Goal: Task Accomplishment & Management: Manage account settings

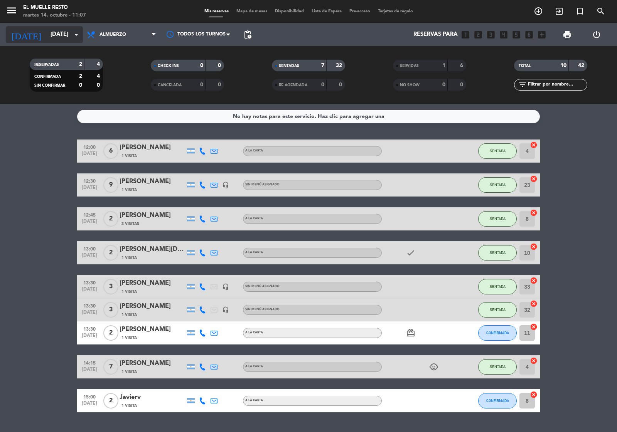
click at [47, 35] on input "[DATE]" at bounding box center [84, 34] width 74 height 15
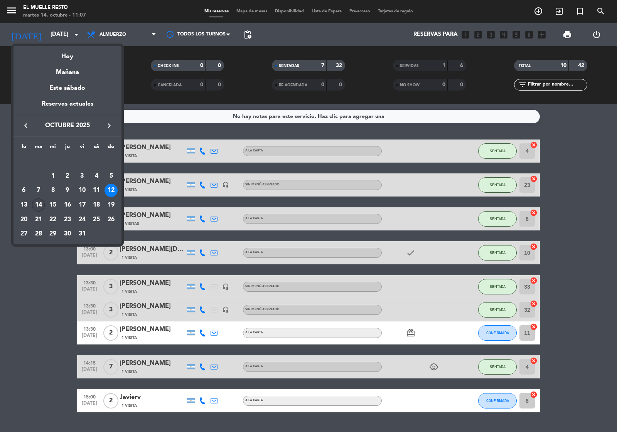
click at [37, 203] on div "14" at bounding box center [38, 205] width 13 height 13
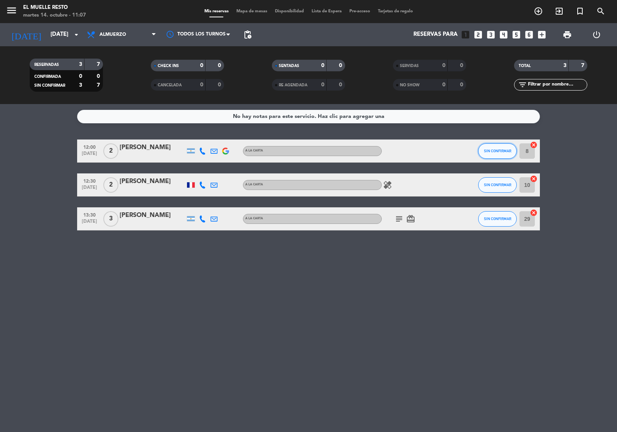
click at [494, 147] on button "SIN CONFIRMAR" at bounding box center [497, 150] width 39 height 15
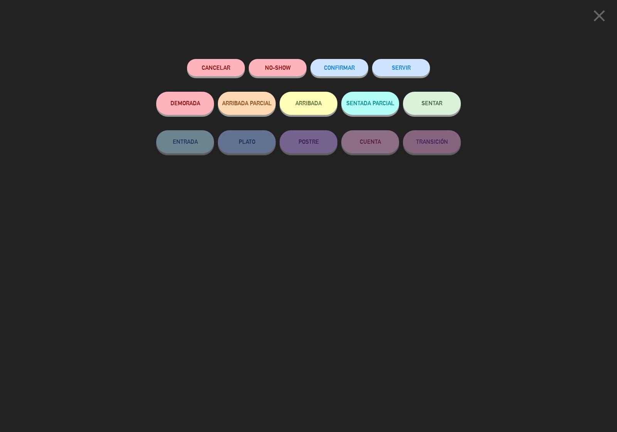
click at [334, 66] on span "CONFIRMAR" at bounding box center [339, 67] width 31 height 7
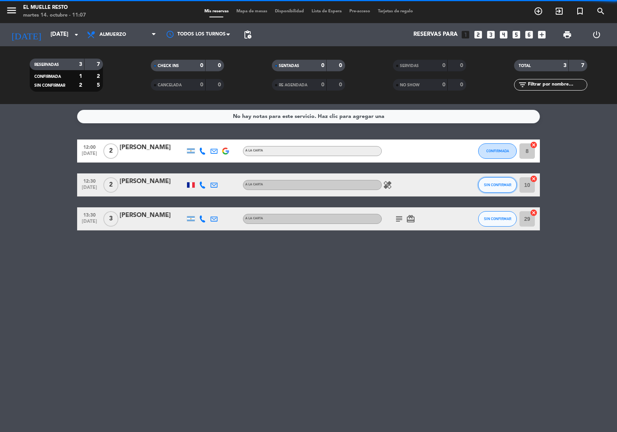
click at [496, 181] on button "SIN CONFIRMAR" at bounding box center [497, 184] width 39 height 15
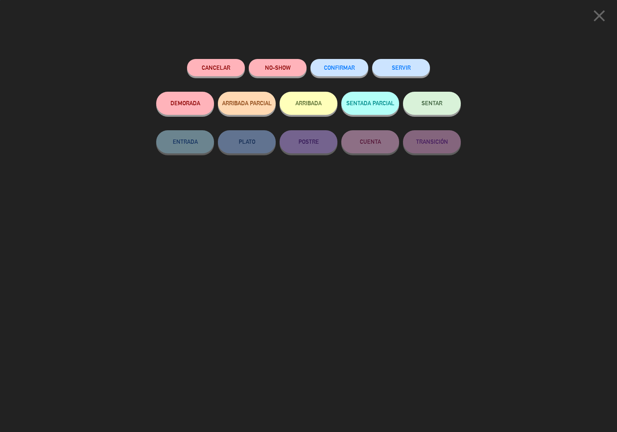
click at [315, 60] on div "CONFIRMAR" at bounding box center [340, 75] width 58 height 33
click at [343, 66] on span "CONFIRMAR" at bounding box center [339, 67] width 31 height 7
click at [336, 68] on span "CONFIRMAR" at bounding box center [339, 67] width 31 height 7
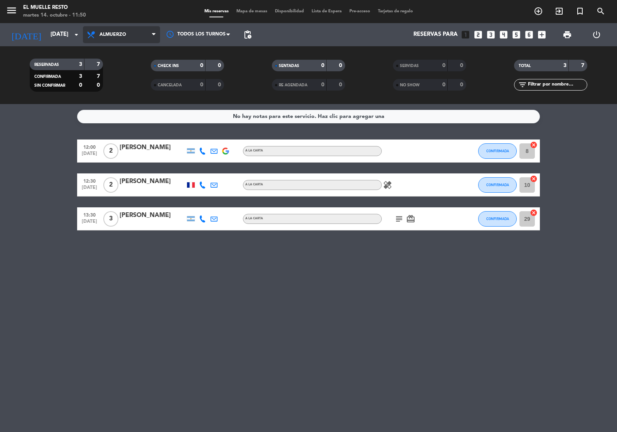
click at [108, 32] on span "Almuerzo" at bounding box center [113, 34] width 27 height 5
click at [120, 47] on div "menu El Muelle Resto [DATE] 14. octubre - 11:50 Mis reservas Mapa de mesas Disp…" at bounding box center [308, 52] width 617 height 104
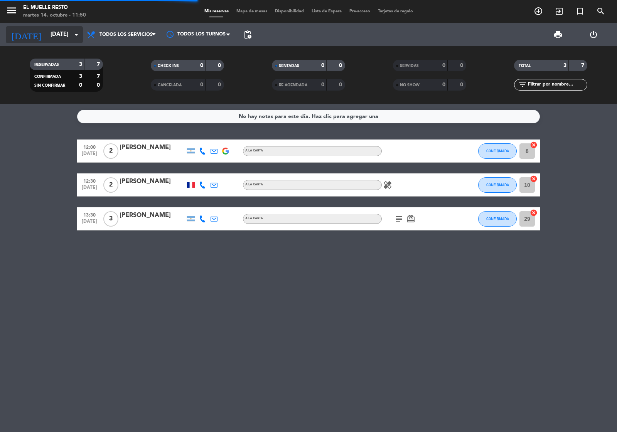
click at [55, 30] on input "[DATE]" at bounding box center [84, 34] width 74 height 15
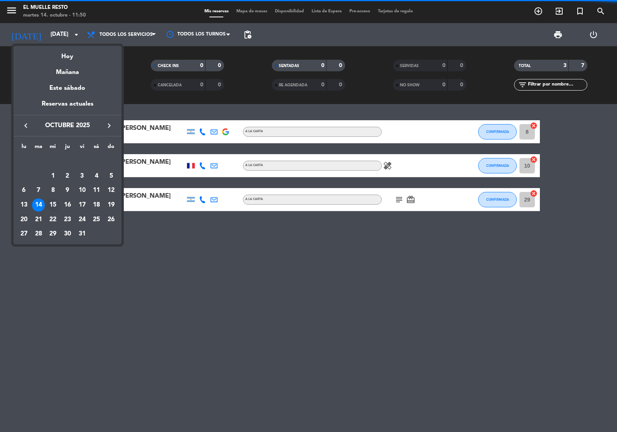
click at [52, 204] on div "15" at bounding box center [52, 205] width 13 height 13
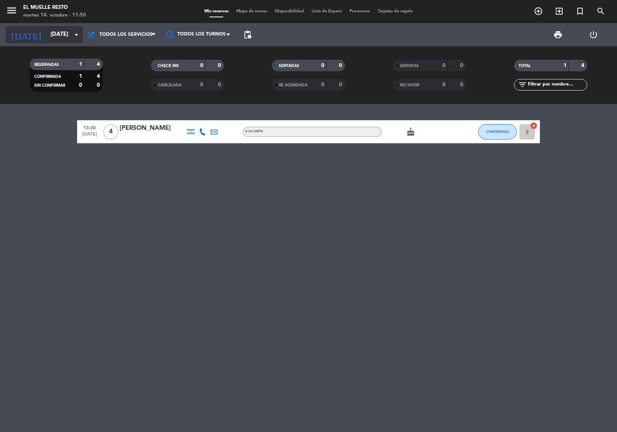
click at [47, 27] on input "[DATE]" at bounding box center [84, 34] width 74 height 15
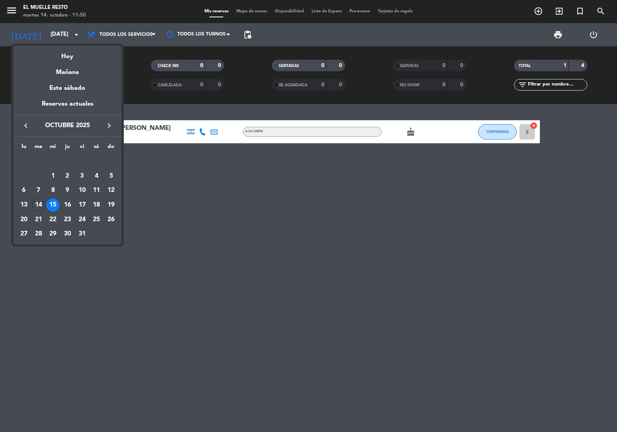
click at [68, 205] on div "16" at bounding box center [67, 205] width 13 height 13
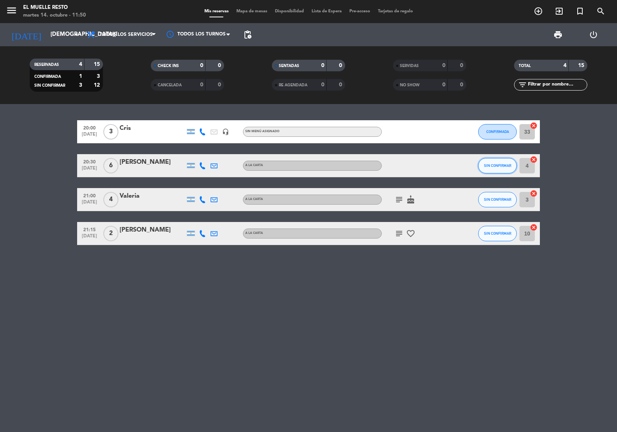
click at [508, 165] on span "SIN CONFIRMAR" at bounding box center [497, 166] width 27 height 4
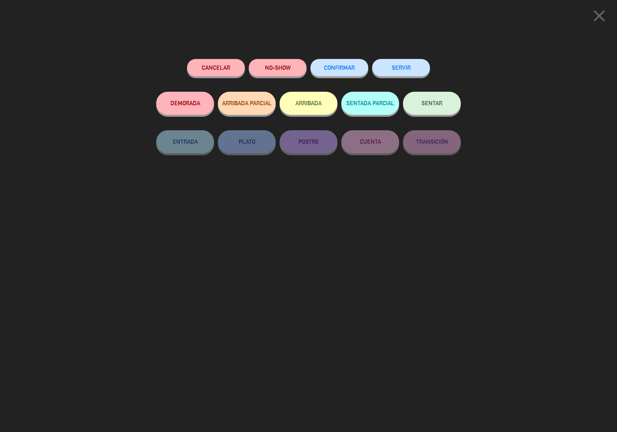
click at [341, 68] on span "CONFIRMAR" at bounding box center [339, 67] width 31 height 7
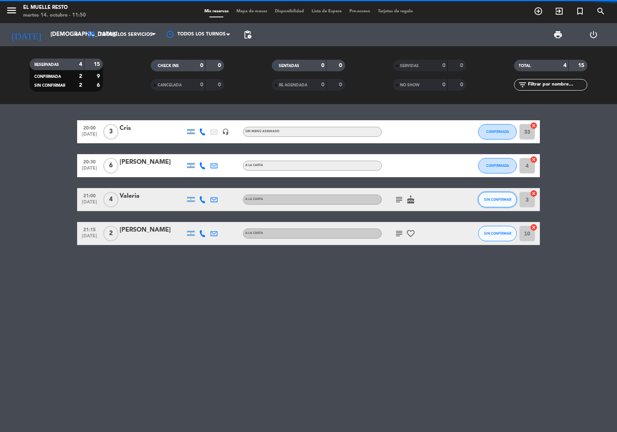
click at [490, 202] on button "SIN CONFIRMAR" at bounding box center [497, 199] width 39 height 15
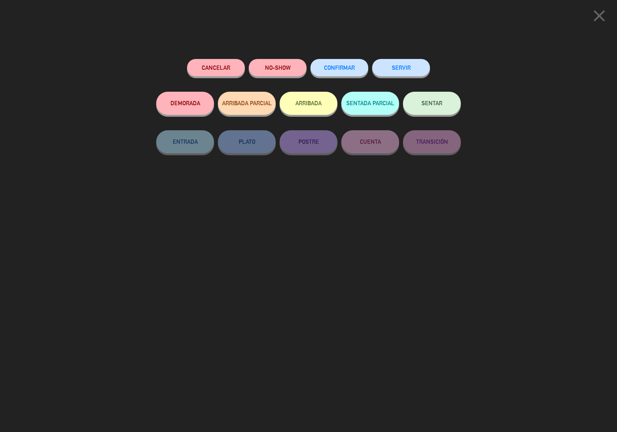
click at [344, 65] on span "CONFIRMAR" at bounding box center [339, 67] width 31 height 7
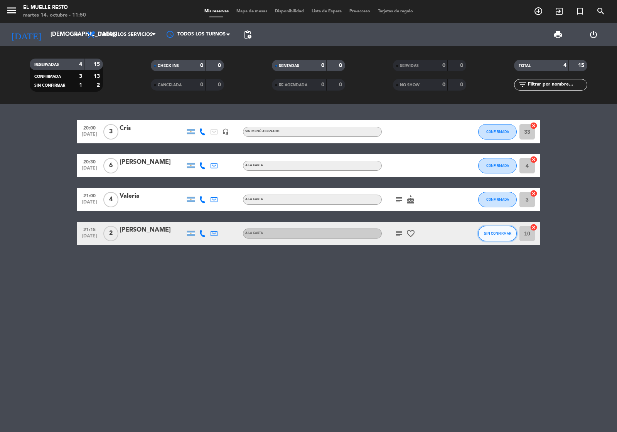
click at [487, 230] on button "SIN CONFIRMAR" at bounding box center [497, 233] width 39 height 15
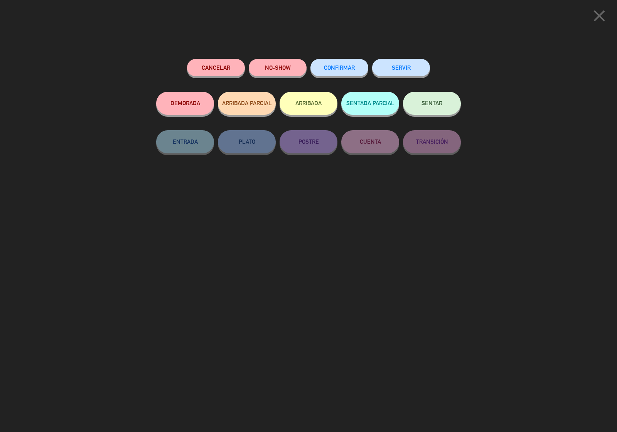
click at [339, 73] on button "CONFIRMAR" at bounding box center [340, 67] width 58 height 17
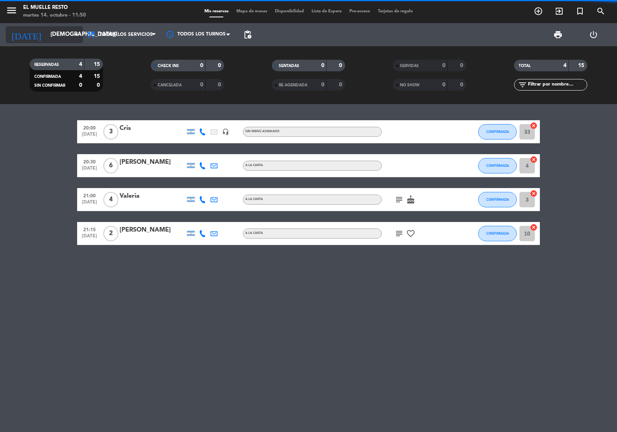
click at [53, 32] on input "[DEMOGRAPHIC_DATA][DATE]" at bounding box center [84, 34] width 74 height 15
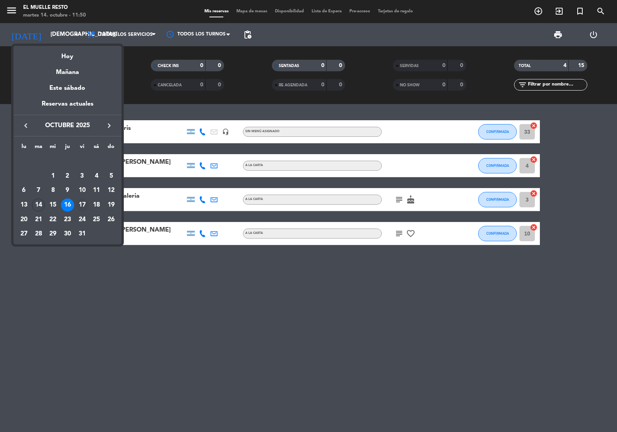
click at [80, 205] on div "17" at bounding box center [82, 205] width 13 height 13
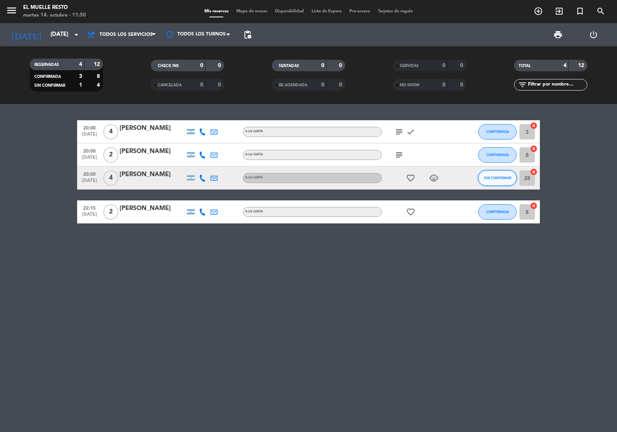
click at [512, 181] on button "SIN CONFIRMAR" at bounding box center [497, 177] width 39 height 15
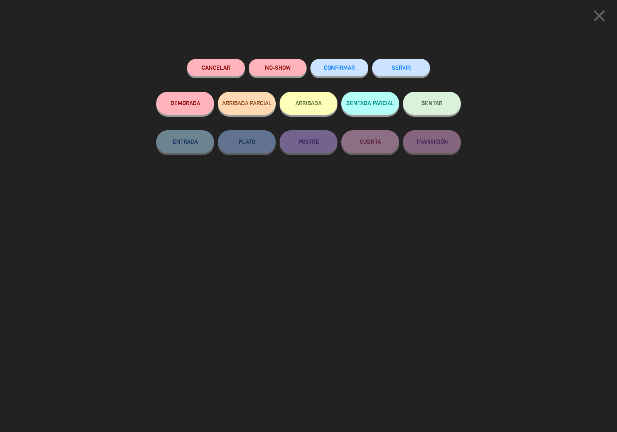
click at [342, 64] on button "CONFIRMAR" at bounding box center [340, 67] width 58 height 17
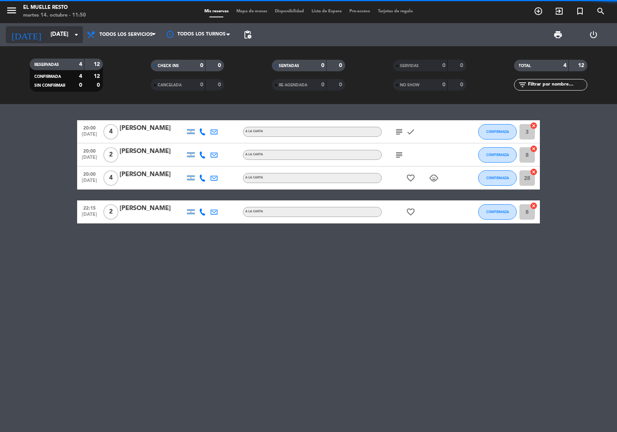
click at [51, 33] on input "[DATE]" at bounding box center [84, 34] width 74 height 15
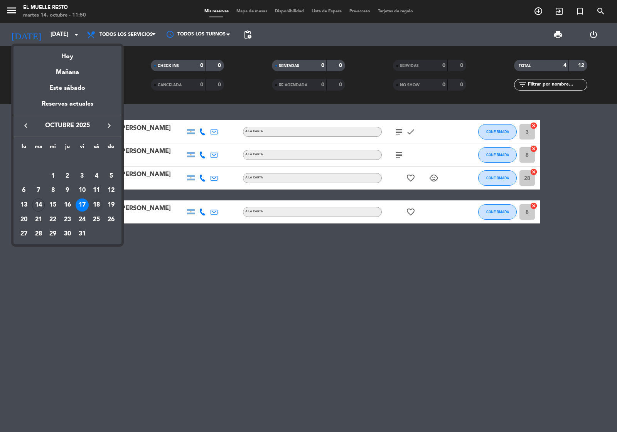
click at [97, 204] on div "18" at bounding box center [96, 205] width 13 height 13
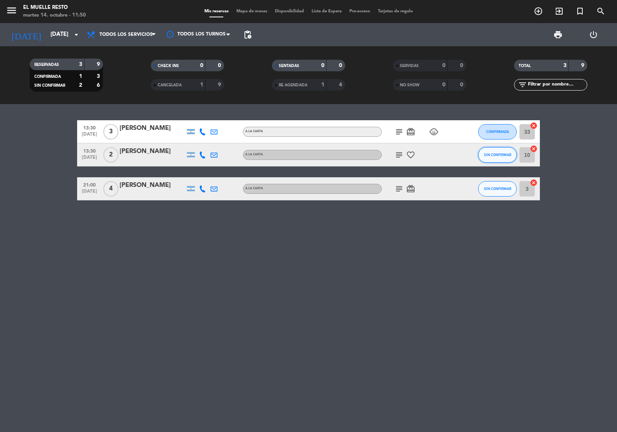
click at [492, 153] on span "SIN CONFIRMAR" at bounding box center [497, 155] width 27 height 4
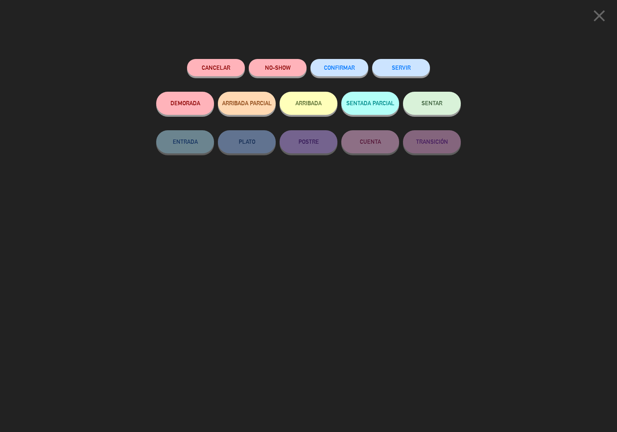
click at [331, 62] on button "CONFIRMAR" at bounding box center [340, 67] width 58 height 17
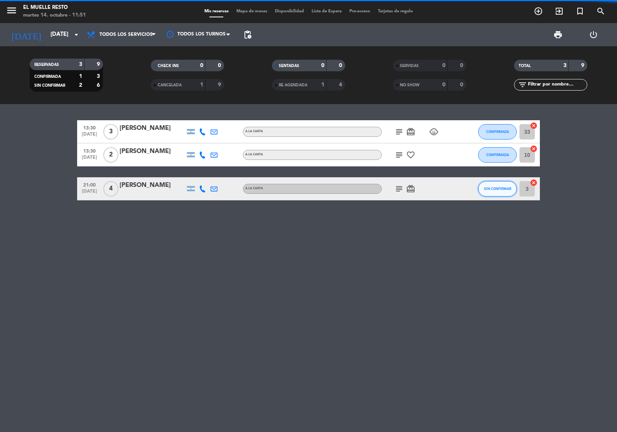
click at [503, 184] on button "SIN CONFIRMAR" at bounding box center [497, 188] width 39 height 15
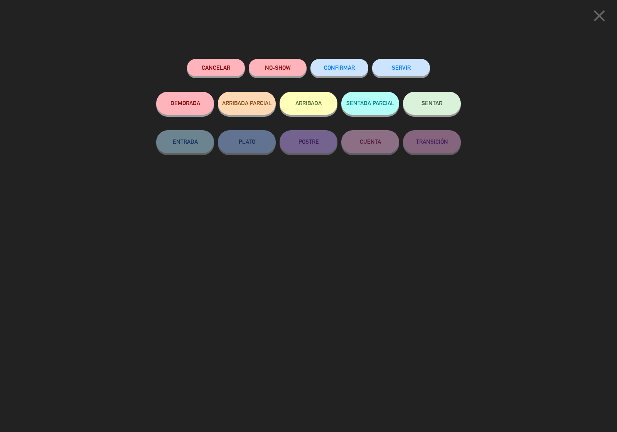
click at [334, 70] on span "CONFIRMAR" at bounding box center [339, 67] width 31 height 7
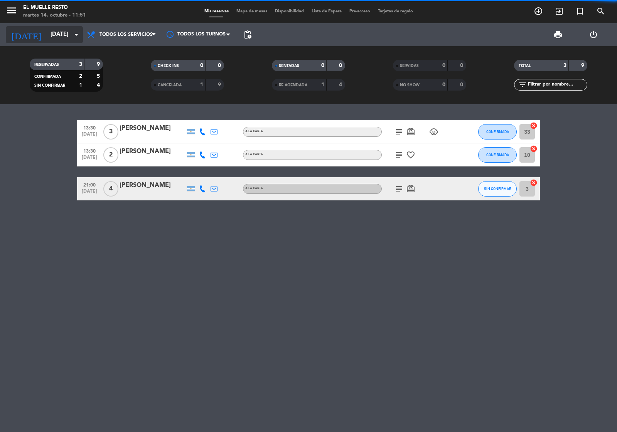
click at [47, 30] on input "[DATE]" at bounding box center [84, 34] width 74 height 15
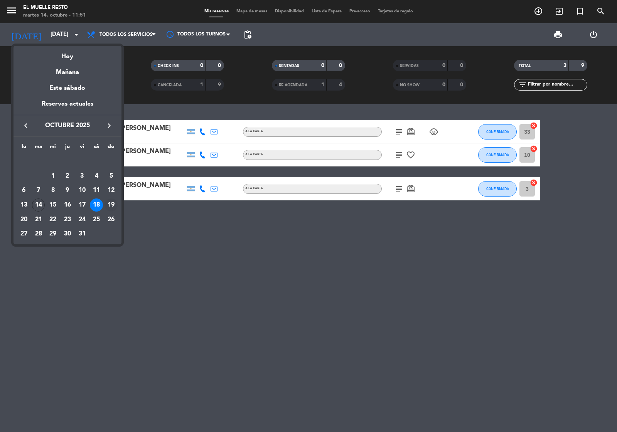
click at [113, 204] on div "19" at bounding box center [111, 205] width 13 height 13
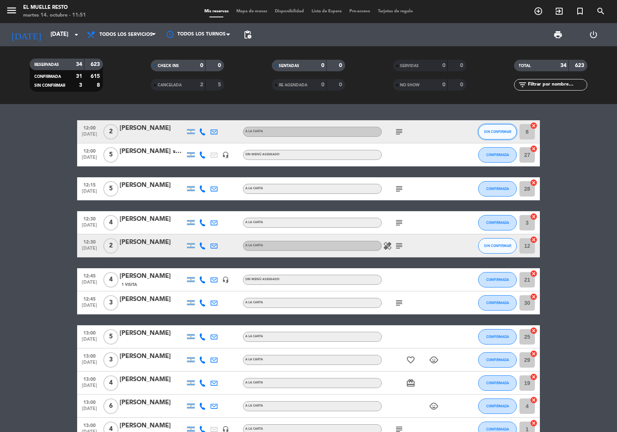
click at [505, 130] on span "SIN CONFIRMAR" at bounding box center [497, 132] width 27 height 4
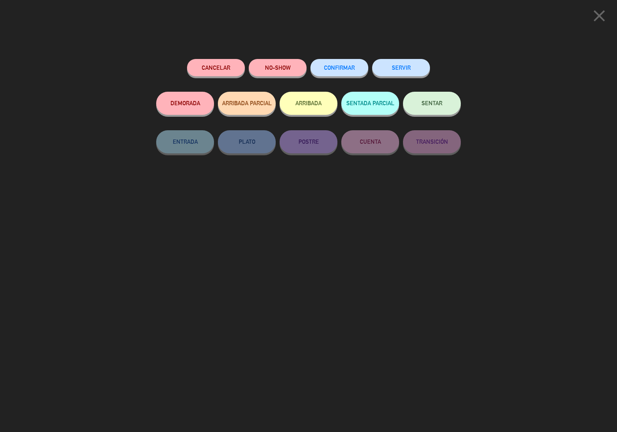
click at [348, 68] on span "CONFIRMAR" at bounding box center [339, 67] width 31 height 7
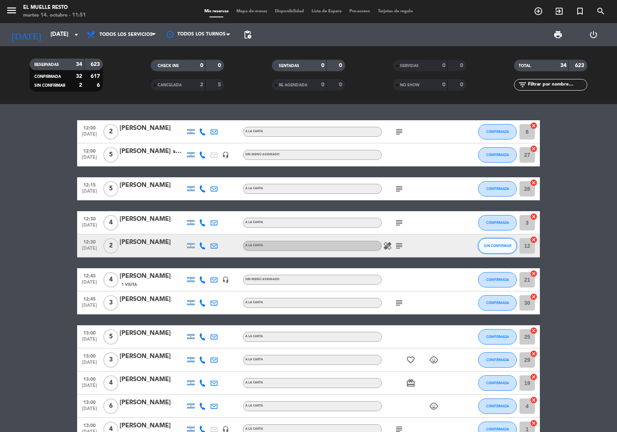
click at [492, 246] on span "SIN CONFIRMAR" at bounding box center [497, 246] width 27 height 4
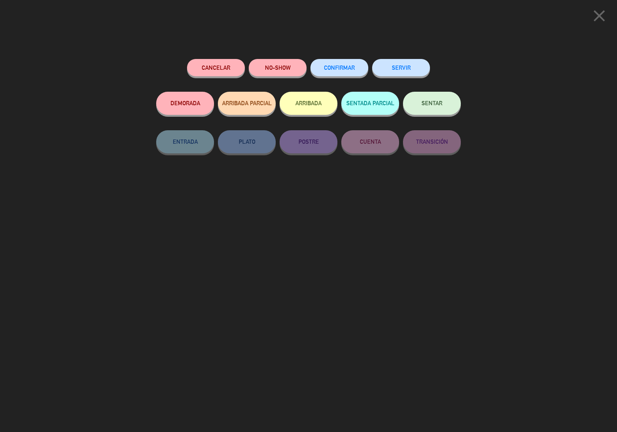
click at [350, 71] on span "CONFIRMAR" at bounding box center [339, 67] width 31 height 7
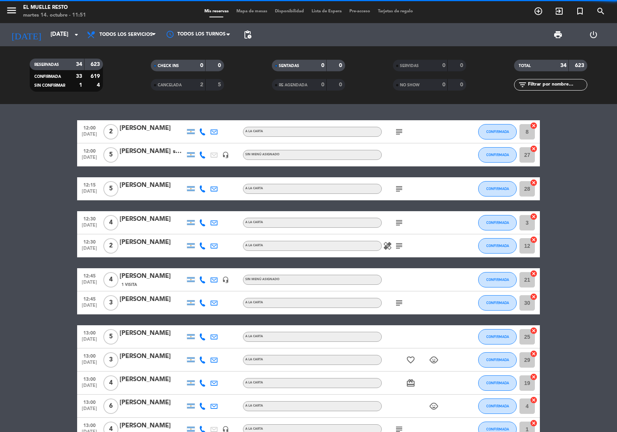
scroll to position [193, 0]
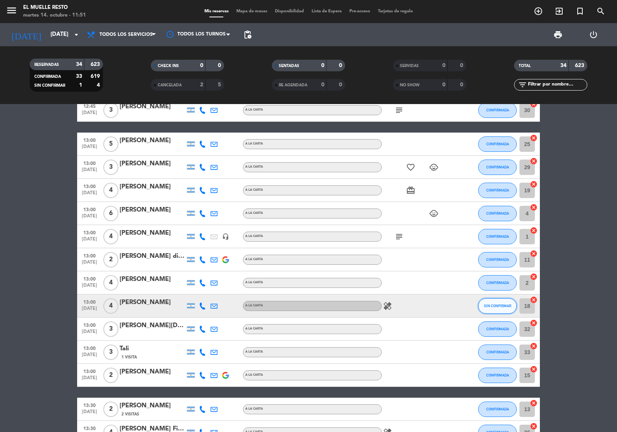
click at [496, 308] on button "SIN CONFIRMAR" at bounding box center [497, 306] width 39 height 15
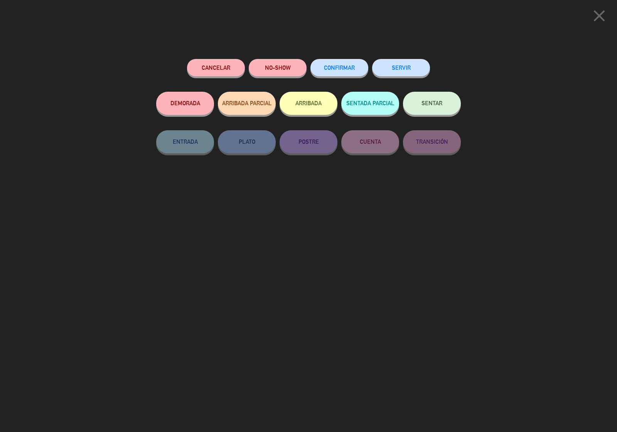
click at [349, 59] on div "CONFIRMAR" at bounding box center [340, 75] width 58 height 33
click at [342, 69] on span "CONFIRMAR" at bounding box center [339, 67] width 31 height 7
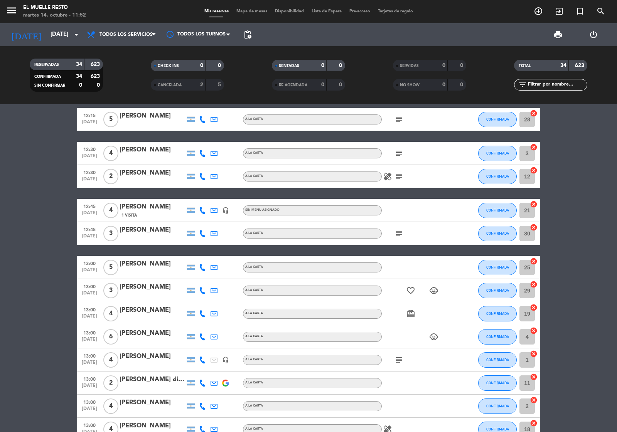
scroll to position [0, 0]
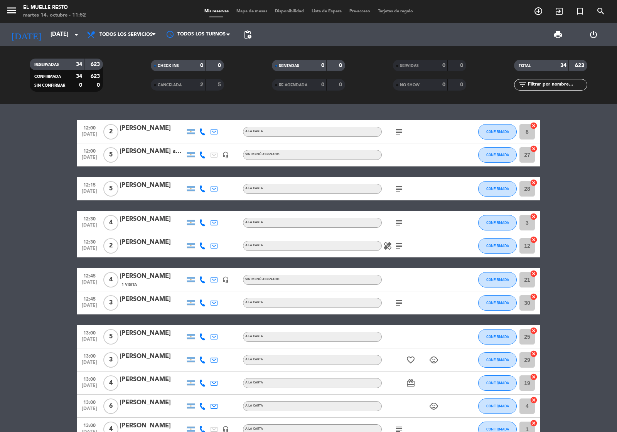
click at [46, 24] on div "[DATE] [DATE] arrow_drop_down" at bounding box center [44, 34] width 77 height 23
click at [52, 38] on input "[DATE]" at bounding box center [84, 34] width 74 height 15
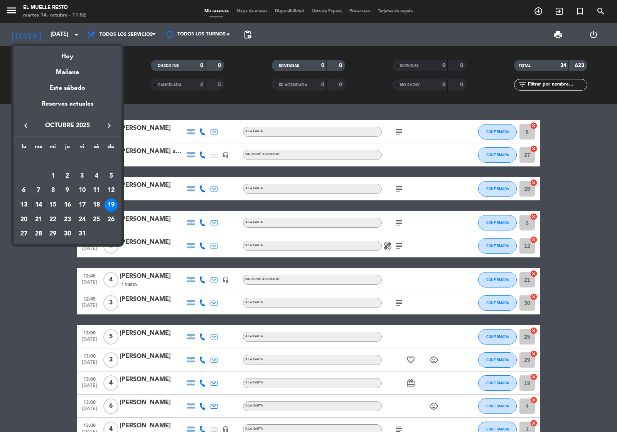
click at [35, 203] on div "14" at bounding box center [38, 205] width 13 height 13
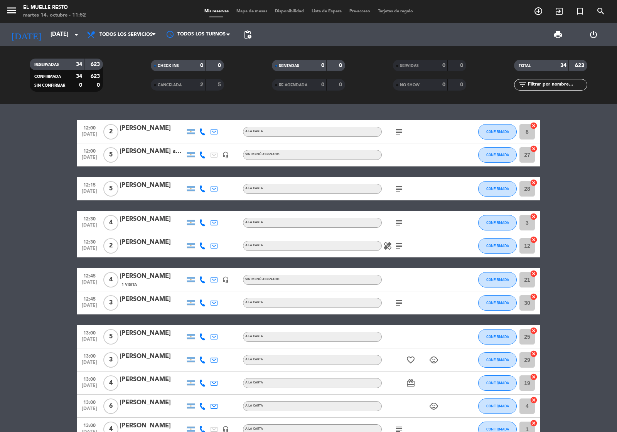
type input "[DATE]"
click at [130, 33] on span "Todos los servicios" at bounding box center [126, 34] width 53 height 5
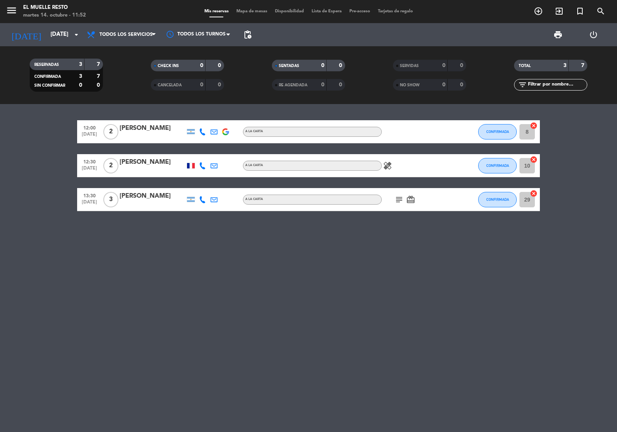
click at [121, 25] on div "Todos los servicios Almuerzo Cena Todos los servicios Todos los servicios Almue…" at bounding box center [121, 34] width 77 height 23
click at [121, 37] on span "Todos los servicios" at bounding box center [126, 34] width 53 height 5
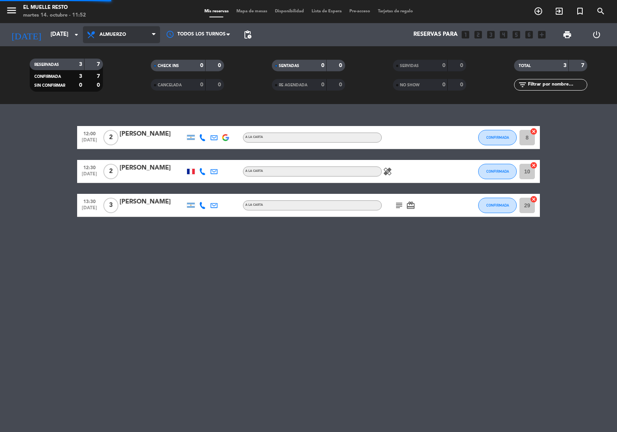
click at [129, 71] on div "menu El Muelle Resto [DATE] 14. octubre - 11:52 Mis reservas Mapa de mesas Disp…" at bounding box center [308, 52] width 617 height 104
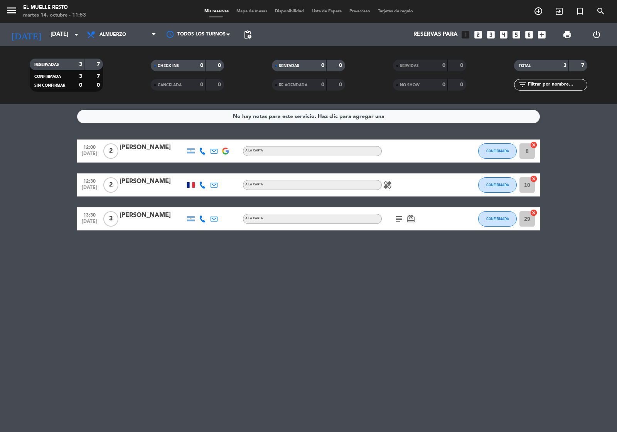
click at [189, 186] on div at bounding box center [191, 184] width 8 height 5
click at [190, 151] on div at bounding box center [191, 151] width 8 height 5
click at [187, 220] on div at bounding box center [191, 218] width 8 height 5
click at [317, 250] on div "No hay notas para este servicio. Haz clic para agregar una 12:00 [DATE] 2 [PERS…" at bounding box center [308, 268] width 617 height 328
click at [395, 219] on icon "subject" at bounding box center [399, 218] width 9 height 9
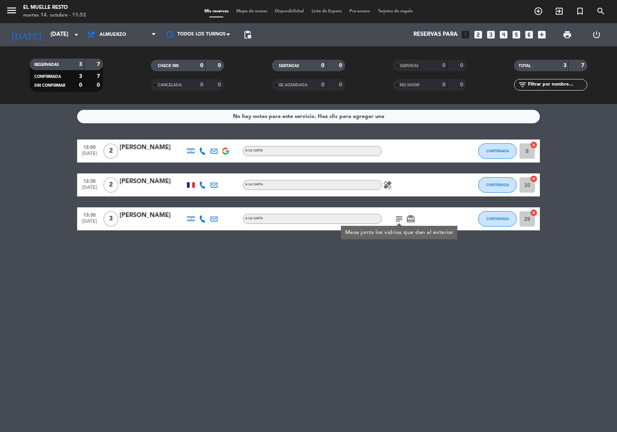
click at [397, 219] on icon "subject" at bounding box center [399, 218] width 9 height 9
click at [390, 185] on icon "healing" at bounding box center [387, 185] width 9 height 9
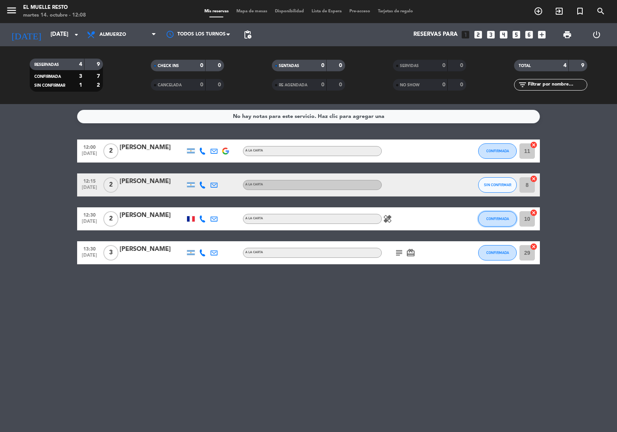
click at [496, 217] on span "CONFIRMADA" at bounding box center [497, 219] width 23 height 4
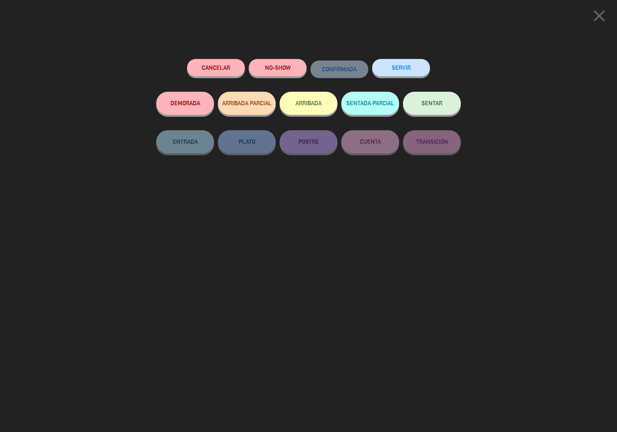
click at [427, 105] on span "SENTAR" at bounding box center [432, 103] width 21 height 7
click at [332, 66] on span "CONFIRMAR" at bounding box center [339, 67] width 31 height 7
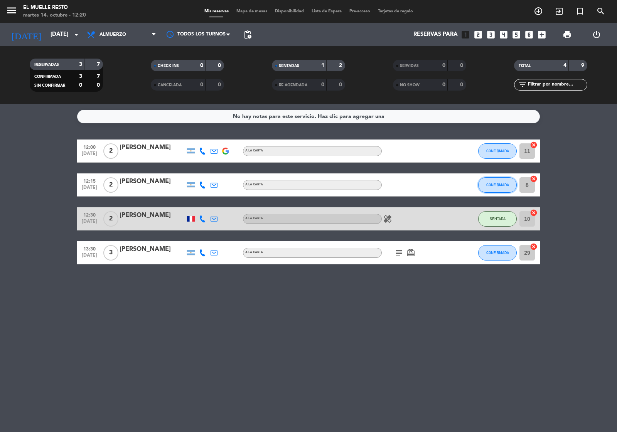
click at [492, 184] on span "CONFIRMADA" at bounding box center [497, 185] width 23 height 4
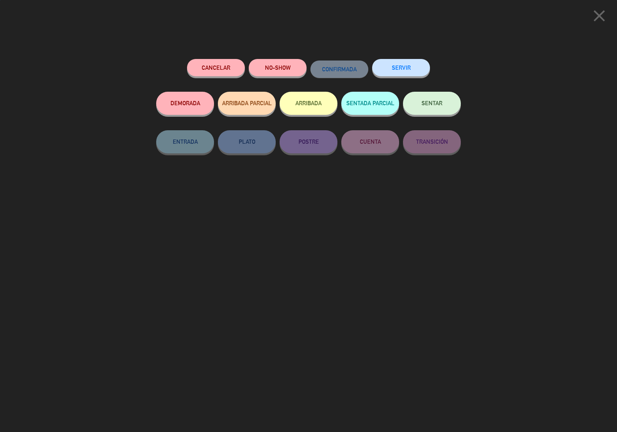
click at [427, 105] on span "SENTAR" at bounding box center [432, 103] width 21 height 7
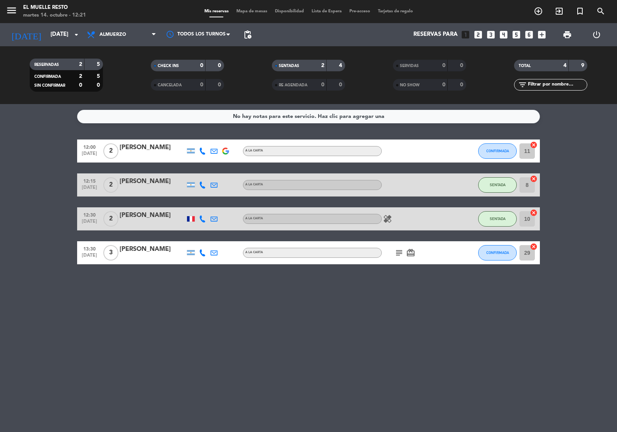
click at [506, 34] on icon "looks_4" at bounding box center [504, 35] width 10 height 10
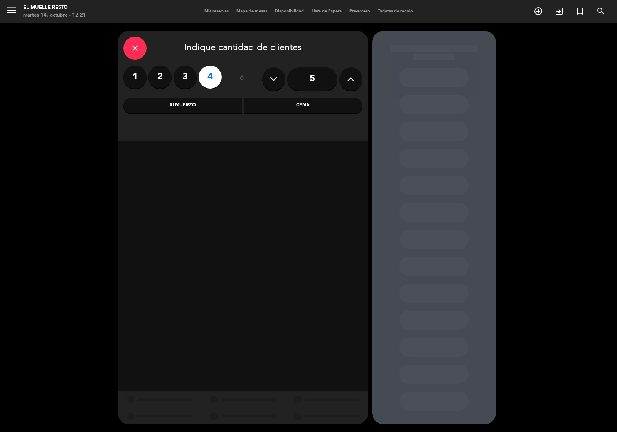
click at [209, 107] on div "Almuerzo" at bounding box center [182, 105] width 119 height 15
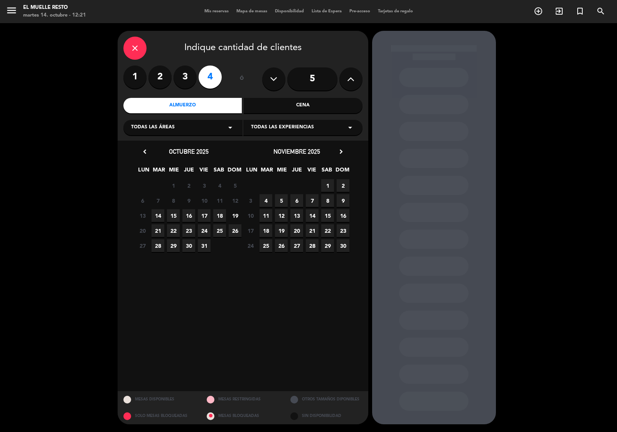
click at [233, 212] on span "19" at bounding box center [235, 215] width 13 height 13
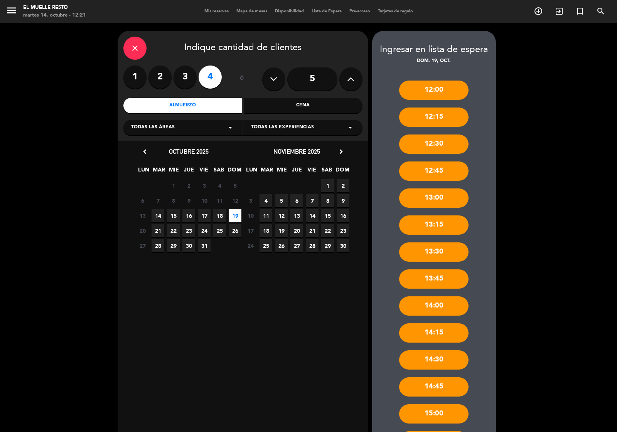
click at [180, 80] on label "3" at bounding box center [185, 77] width 23 height 23
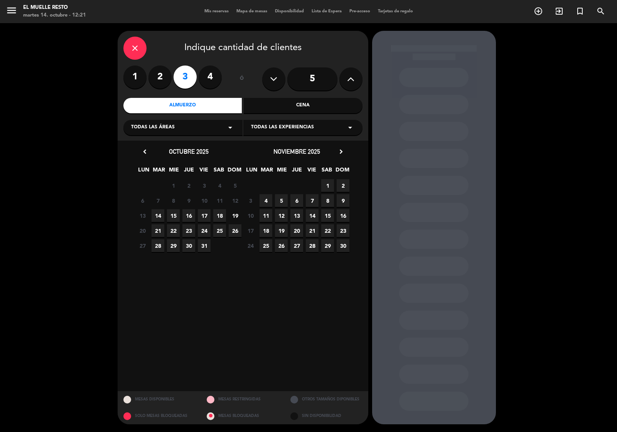
click at [233, 217] on span "19" at bounding box center [235, 215] width 13 height 13
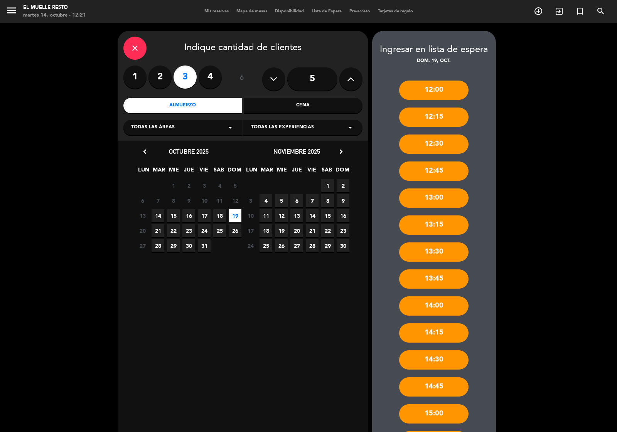
click at [159, 78] on label "2" at bounding box center [160, 77] width 23 height 23
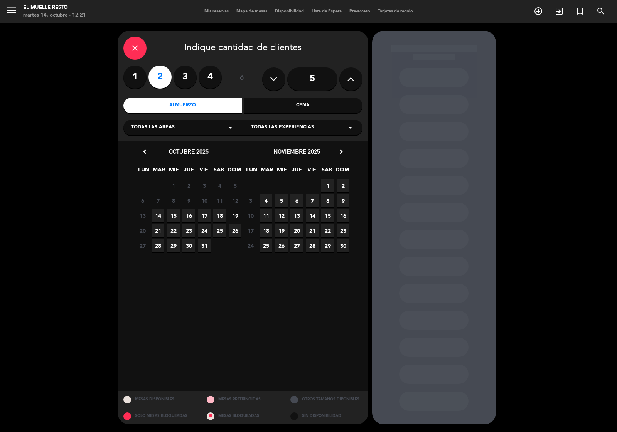
click at [236, 213] on span "19" at bounding box center [235, 215] width 13 height 13
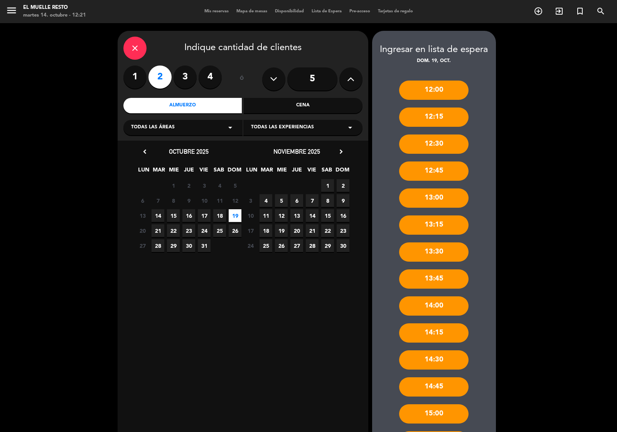
click at [134, 81] on label "1" at bounding box center [134, 77] width 23 height 23
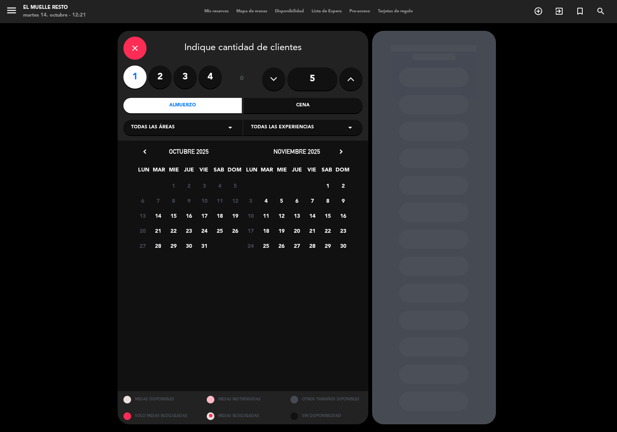
click at [231, 214] on span "19" at bounding box center [235, 215] width 13 height 13
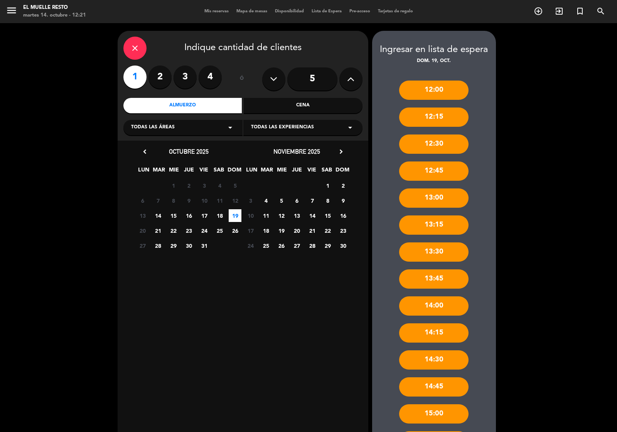
click at [134, 75] on label "1" at bounding box center [134, 77] width 23 height 23
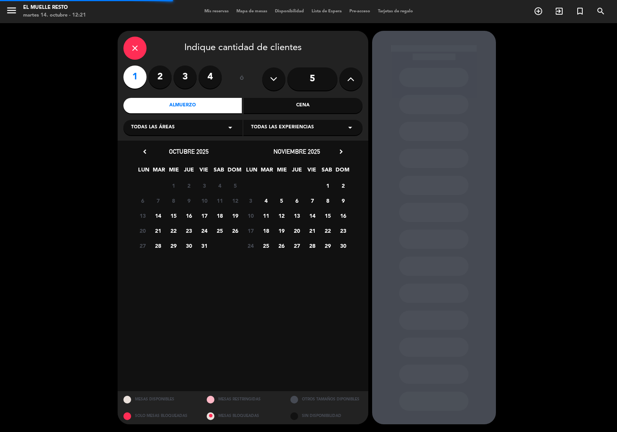
click at [128, 47] on div "close" at bounding box center [134, 48] width 23 height 23
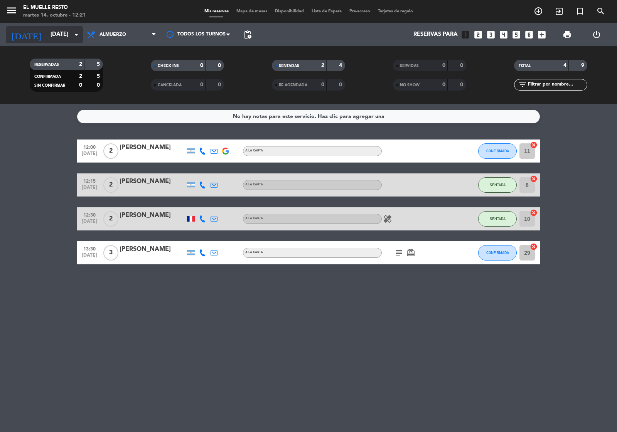
click at [66, 42] on div "[DATE] [DATE] arrow_drop_down" at bounding box center [44, 34] width 77 height 17
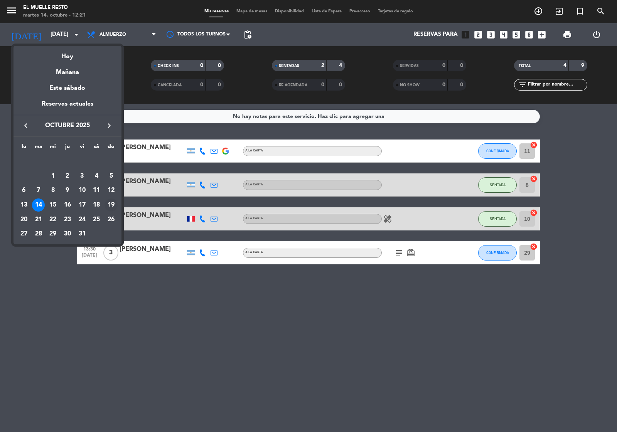
click at [112, 207] on div "19" at bounding box center [111, 205] width 13 height 13
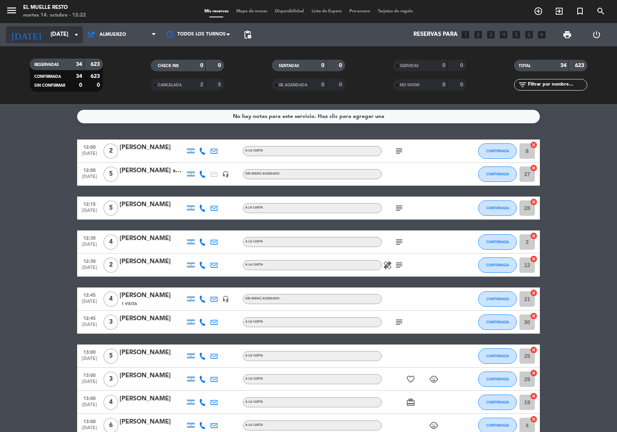
click at [51, 35] on input "[DATE]" at bounding box center [84, 34] width 74 height 15
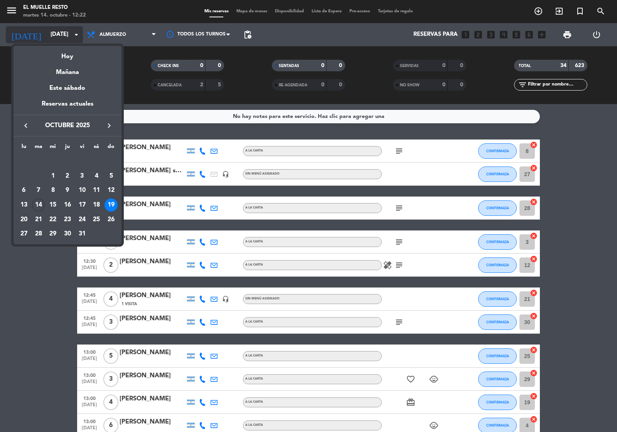
click at [51, 35] on div at bounding box center [308, 216] width 617 height 432
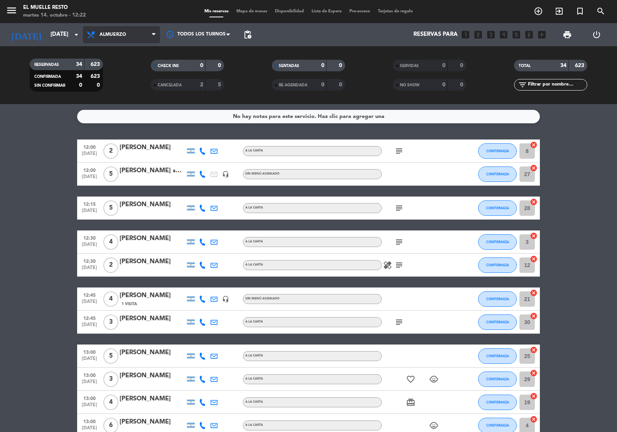
click at [116, 37] on span "Almuerzo" at bounding box center [113, 34] width 27 height 5
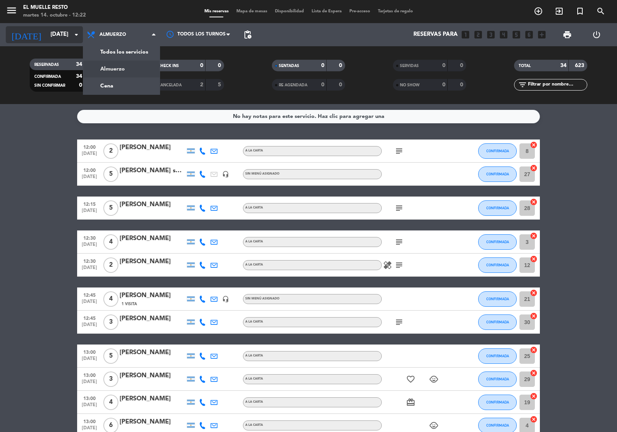
click at [47, 35] on input "[DATE]" at bounding box center [84, 34] width 74 height 15
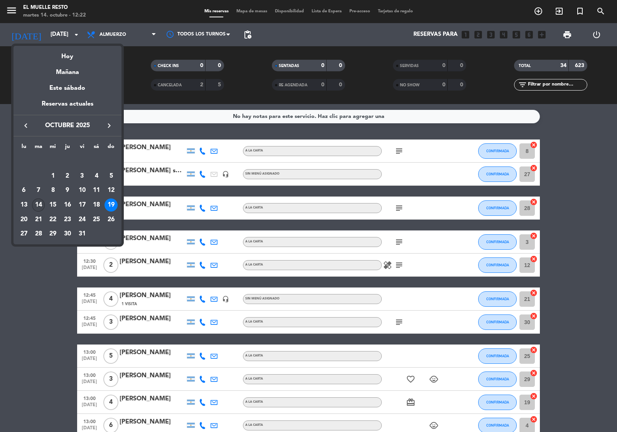
click at [35, 204] on div "14" at bounding box center [38, 205] width 13 height 13
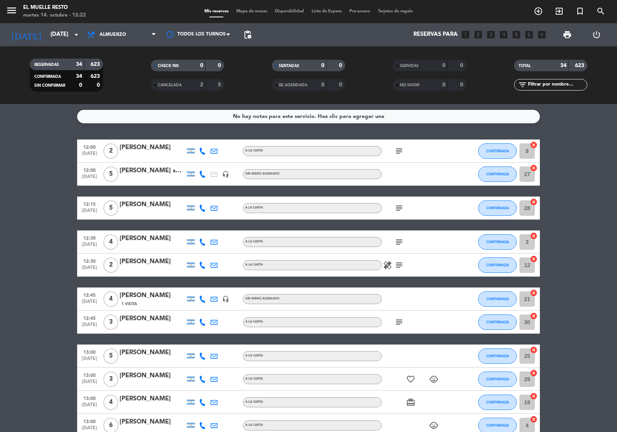
type input "[DATE]"
